Goal: Transaction & Acquisition: Get a Quote

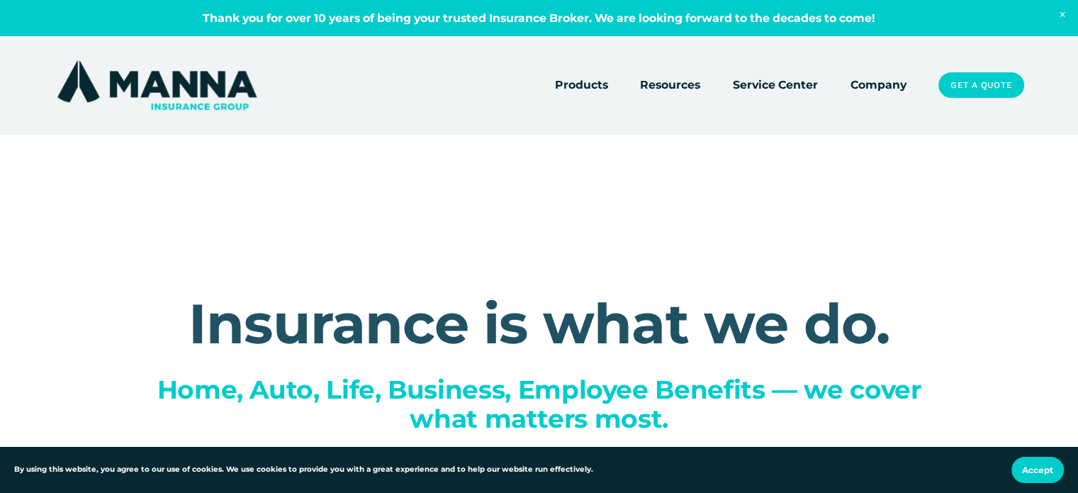
click at [898, 86] on link "Company" at bounding box center [878, 85] width 56 height 20
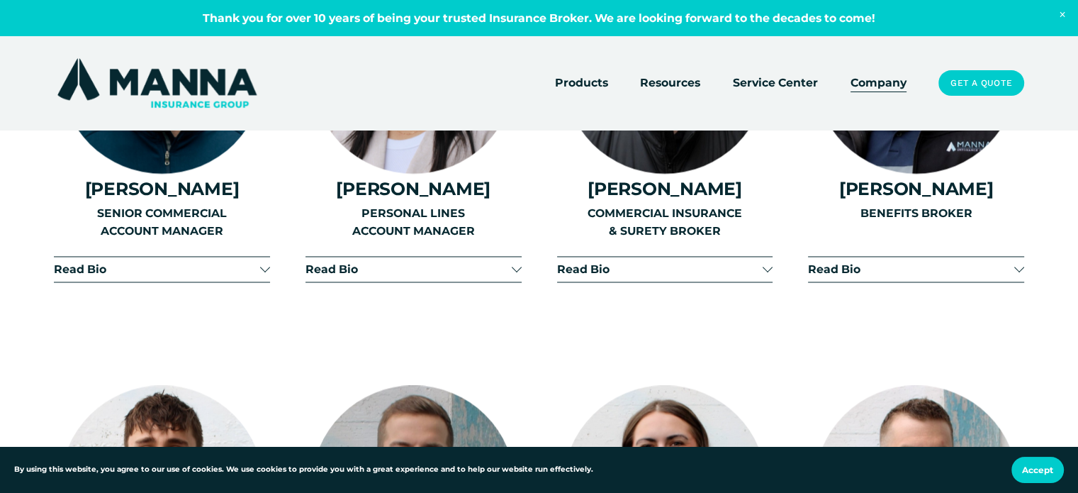
scroll to position [2055, 0]
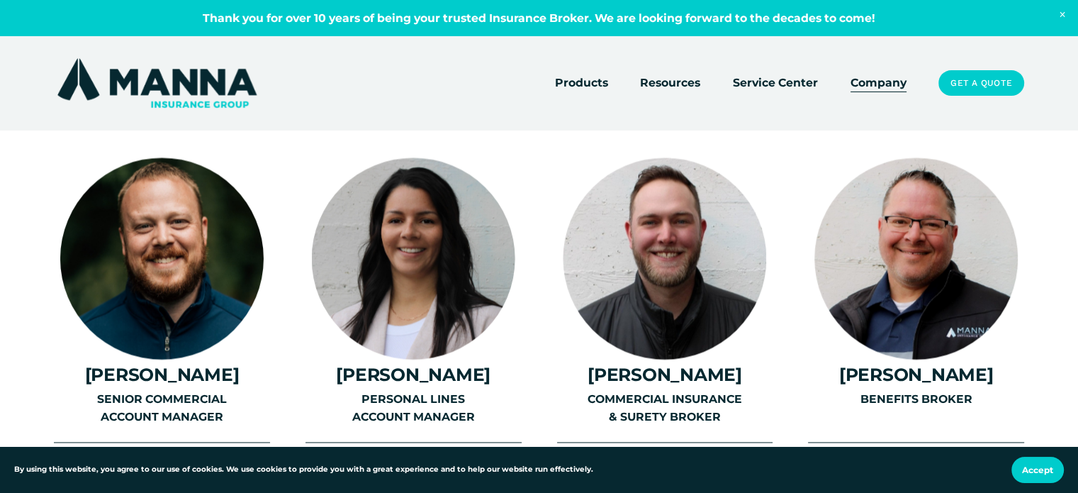
click at [974, 83] on link "Get a Quote" at bounding box center [981, 83] width 86 height 26
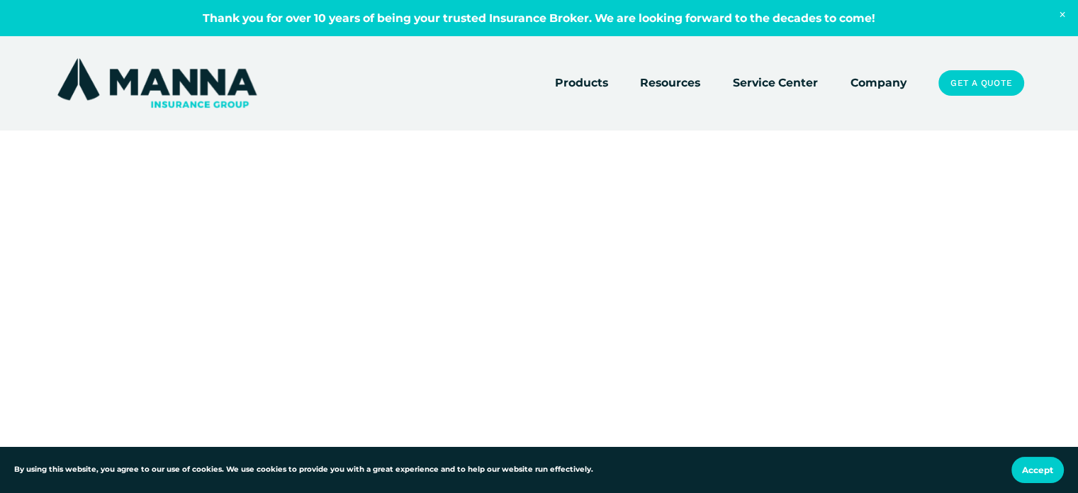
scroll to position [12, 0]
